Goal: Task Accomplishment & Management: Manage account settings

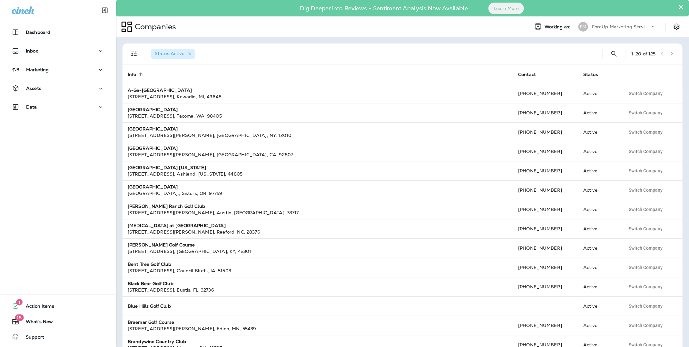
click at [630, 29] on div "ForeUp Marketing Services account" at bounding box center [621, 27] width 58 height 10
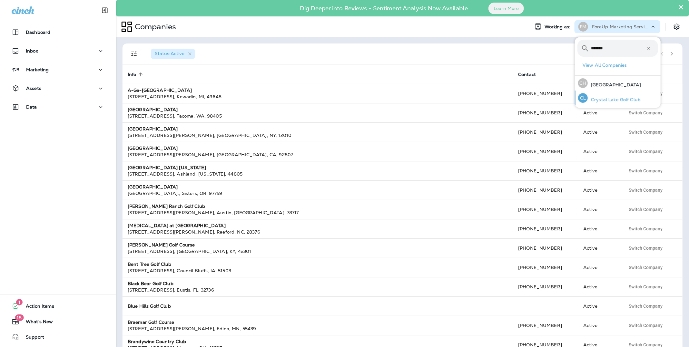
type input "*******"
click at [622, 99] on p "Crystal Lake Golf Club" at bounding box center [614, 99] width 53 height 5
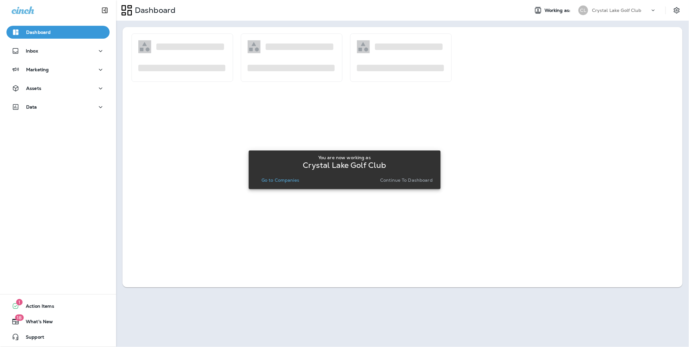
click at [418, 178] on p "Continue to Dashboard" at bounding box center [406, 180] width 53 height 5
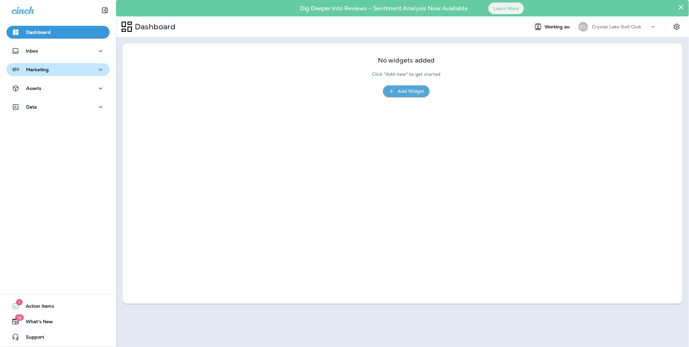
click at [48, 69] on p "Marketing" at bounding box center [37, 69] width 23 height 5
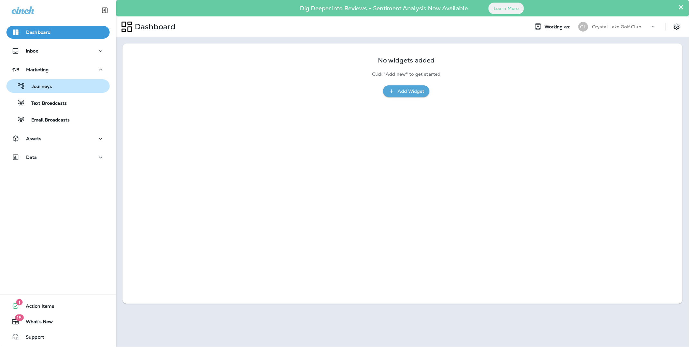
click at [58, 88] on div "Journeys" at bounding box center [58, 86] width 98 height 10
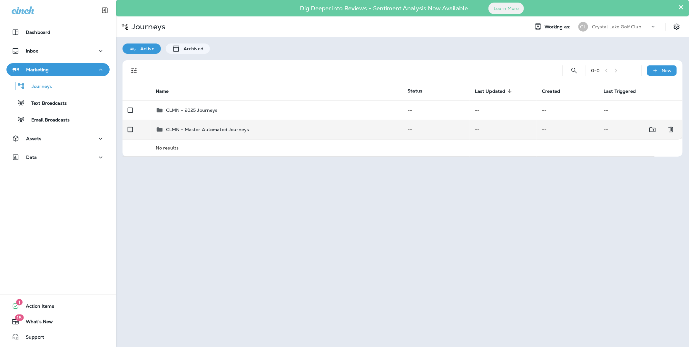
click at [235, 134] on td "CLMN - Master Automated Journeys" at bounding box center [277, 129] width 252 height 19
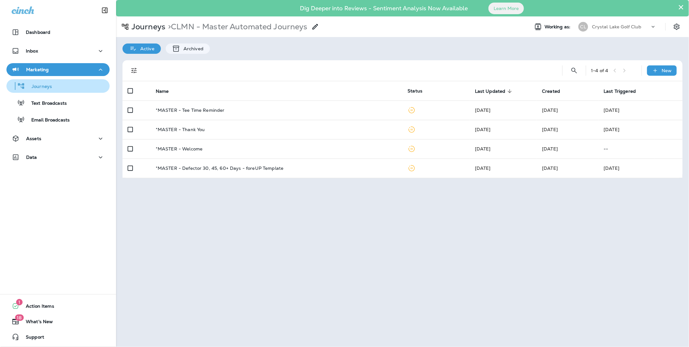
click at [51, 85] on p "Journeys" at bounding box center [38, 87] width 27 height 6
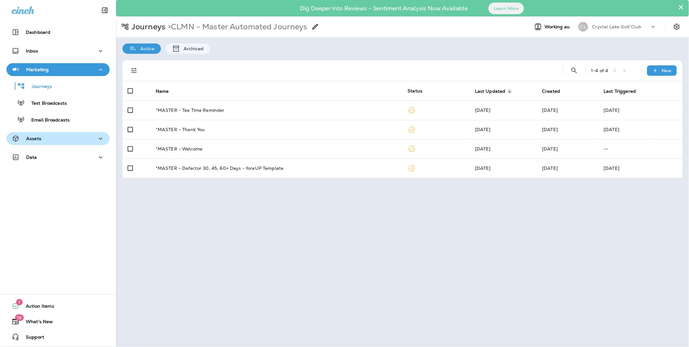
click at [32, 140] on p "Assets" at bounding box center [33, 138] width 15 height 5
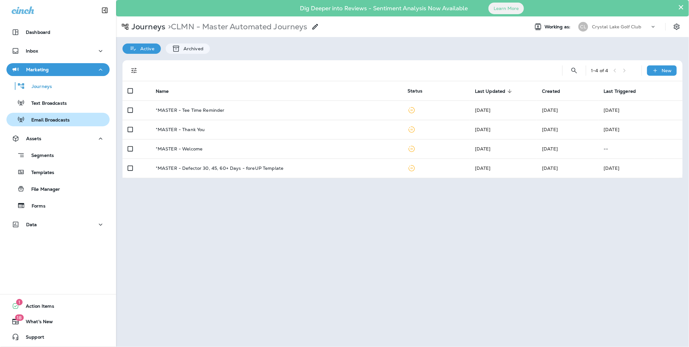
click at [51, 121] on p "Email Broadcasts" at bounding box center [47, 120] width 45 height 6
